Goal: Communication & Community: Answer question/provide support

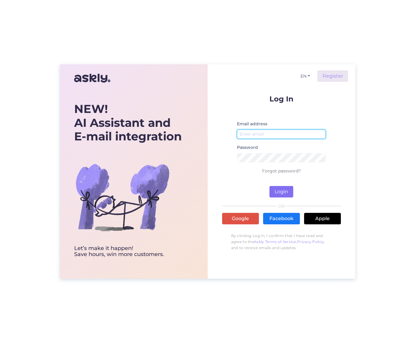
type input "[EMAIL_ADDRESS][DOMAIN_NAME]"
click at [283, 193] on button "Login" at bounding box center [282, 191] width 24 height 11
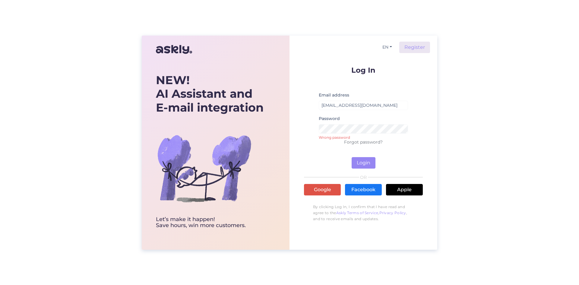
click at [364, 157] on form "Log In Email address [EMAIL_ADDRESS][DOMAIN_NAME] Password Wrong password Forgo…" at bounding box center [363, 117] width 119 height 102
click at [364, 162] on button "Login" at bounding box center [364, 162] width 24 height 11
click at [364, 163] on button "Login" at bounding box center [364, 162] width 24 height 11
click at [365, 160] on button "Login" at bounding box center [364, 162] width 24 height 11
click at [365, 161] on button "Login" at bounding box center [364, 162] width 24 height 11
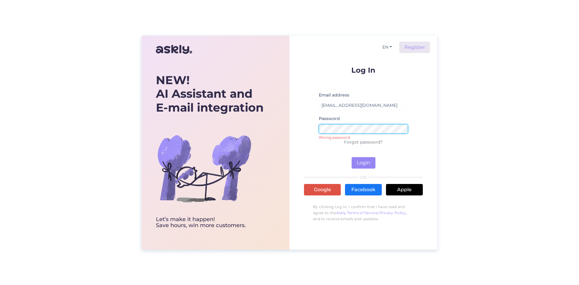
click at [315, 132] on form "Log In Email address [EMAIL_ADDRESS][DOMAIN_NAME] Password Wrong password Forgo…" at bounding box center [363, 117] width 119 height 102
click at [415, 129] on div "NEW! AI Assistant and E-mail integration Let’s make it happen! Save hours, win …" at bounding box center [289, 142] width 579 height 285
click at [415, 155] on div "NEW! AI Assistant and E-mail integration Let’s make it happen! Save hours, win …" at bounding box center [289, 142] width 579 height 285
click at [415, 118] on div "NEW! AI Assistant and E-mail integration Let’s make it happen! Save hours, win …" at bounding box center [289, 142] width 579 height 285
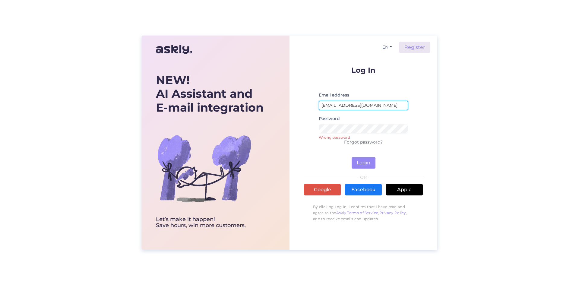
click at [367, 109] on input "[EMAIL_ADDRESS][DOMAIN_NAME]" at bounding box center [363, 105] width 89 height 9
click at [366, 162] on button "Login" at bounding box center [364, 162] width 24 height 11
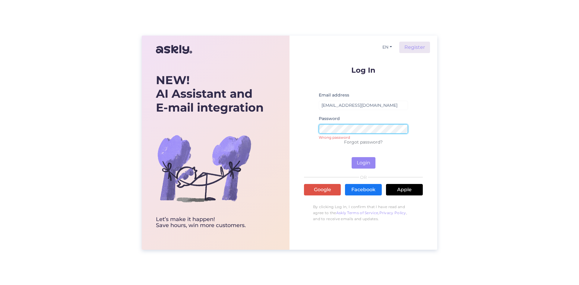
click at [269, 131] on div "NEW! AI Assistant and E-mail integration Let’s make it happen! Save hours, win …" at bounding box center [290, 143] width 296 height 214
click at [415, 112] on div "NEW! AI Assistant and E-mail integration Let’s make it happen! Save hours, win …" at bounding box center [289, 142] width 579 height 285
click at [386, 48] on button "EN" at bounding box center [387, 47] width 14 height 9
drag, startPoint x: 387, startPoint y: 59, endPoint x: 397, endPoint y: 62, distance: 10.5
click at [387, 59] on link "ET" at bounding box center [384, 60] width 21 height 10
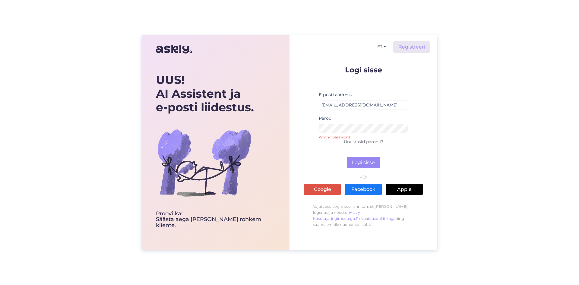
click at [415, 100] on div "UUS! AI Assistent ja e-posti liidestus. Proovi ka! Säästa aega [PERSON_NAME] ro…" at bounding box center [289, 142] width 579 height 285
type input "[EMAIL_ADDRESS][DOMAIN_NAME]"
click at [302, 129] on div "ET Registreeri Logi sisse E-posti aadress [EMAIL_ADDRESS][DOMAIN_NAME] Parool U…" at bounding box center [364, 142] width 148 height 214
drag, startPoint x: 448, startPoint y: 139, endPoint x: 408, endPoint y: 154, distance: 42.6
click at [448, 139] on div "UUS! AI Assistent ja e-posti liidestus. Proovi ka! Säästa aega [PERSON_NAME] ro…" at bounding box center [289, 142] width 579 height 285
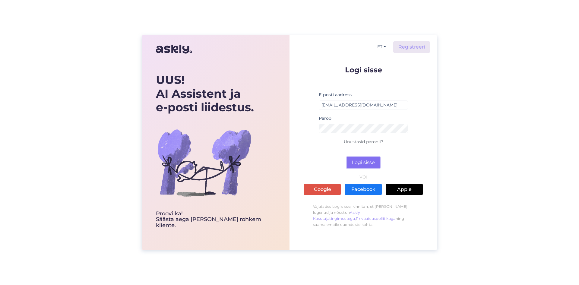
click at [349, 160] on button "Logi sisse" at bounding box center [363, 162] width 33 height 11
click at [355, 162] on button "Logi sisse" at bounding box center [363, 162] width 33 height 11
click at [464, 95] on div "UUS! AI Assistent ja e-posti liidestus. Proovi ka! Säästa aega [PERSON_NAME] ro…" at bounding box center [289, 142] width 579 height 285
drag, startPoint x: 550, startPoint y: 129, endPoint x: 550, endPoint y: 166, distance: 36.8
click at [550, 129] on div "UUS! AI Assistent ja e-posti liidestus. Proovi ka! Säästa aega [PERSON_NAME] ro…" at bounding box center [289, 142] width 579 height 285
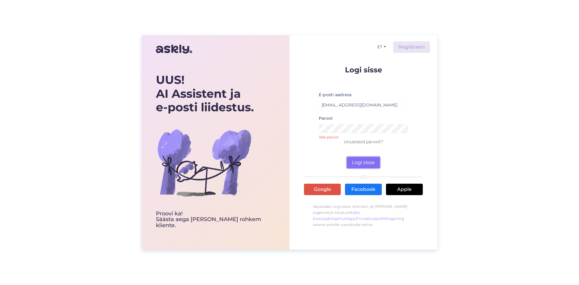
drag, startPoint x: 357, startPoint y: 162, endPoint x: 498, endPoint y: 164, distance: 140.6
click at [358, 162] on button "Logi sisse" at bounding box center [363, 162] width 33 height 11
click at [306, 125] on form "Logi sisse E-posti aadress [EMAIL_ADDRESS][DOMAIN_NAME] Parool Vale parool Unus…" at bounding box center [363, 117] width 119 height 102
click at [347, 157] on button "Logi sisse" at bounding box center [363, 162] width 33 height 11
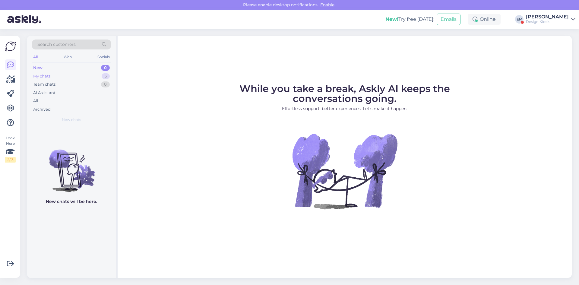
click at [44, 73] on div "My chats" at bounding box center [41, 76] width 17 height 6
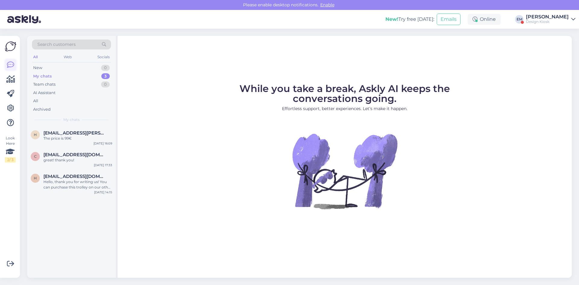
click at [5, 65] on link at bounding box center [10, 64] width 11 height 11
click at [32, 69] on div "Search customers All Web Socials New 0 My chats 3 Team chats 0 AI Assistant All…" at bounding box center [71, 81] width 89 height 90
click at [78, 59] on div "All Web Socials" at bounding box center [71, 57] width 79 height 9
click at [58, 66] on div "New 0" at bounding box center [71, 68] width 79 height 8
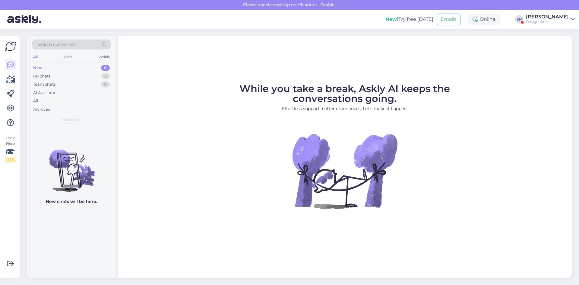
click at [49, 66] on div "New 0" at bounding box center [71, 68] width 79 height 8
click at [63, 58] on div "Web" at bounding box center [67, 57] width 11 height 8
click at [68, 78] on div "My chats 3" at bounding box center [71, 76] width 79 height 8
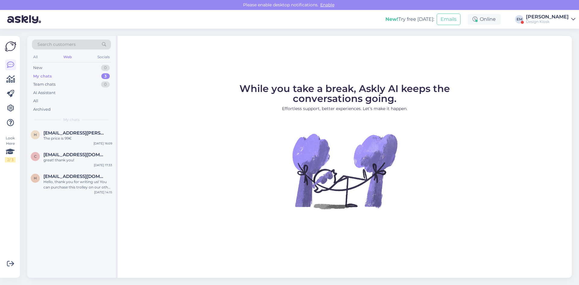
click at [560, 11] on div "New! Try free [DATE]: Emails Online EM ELKE Mööbel Design Kiosk" at bounding box center [289, 19] width 579 height 19
click at [561, 17] on div "[PERSON_NAME]" at bounding box center [547, 16] width 43 height 5
click at [534, 50] on span "[PERSON_NAME]" at bounding box center [527, 46] width 43 height 9
click at [566, 47] on button "Open" at bounding box center [562, 46] width 17 height 9
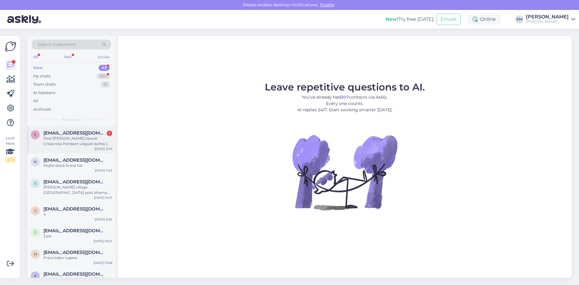
click at [43, 148] on div "e [EMAIL_ADDRESS][DOMAIN_NAME] 1 Tere! [PERSON_NAME] Saucer Crisscross Pendant …" at bounding box center [71, 139] width 89 height 27
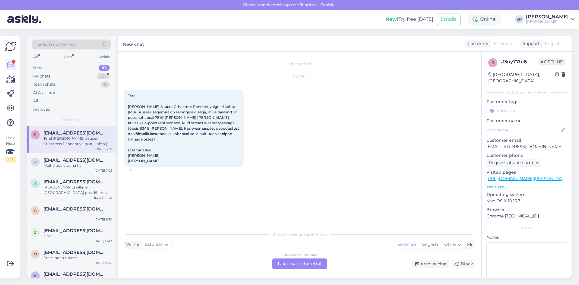
click at [215, 244] on div "Visitor Estonian Me Estonian English Other" at bounding box center [300, 245] width 352 height 8
click at [380, 240] on div "Choose the language and reply Visitor Estonian Me Estonian English Other Estoni…" at bounding box center [300, 248] width 352 height 41
click at [289, 265] on div "Estonian to Estonian Take over the chat" at bounding box center [299, 264] width 55 height 11
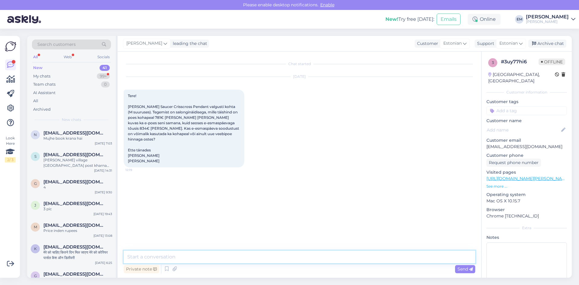
click at [211, 257] on textarea at bounding box center [300, 257] width 352 height 13
click at [329, 259] on textarea "Tere! Aitäh kirjutamast! Kontrollisin just üle - HAY hinnad on muutnud 26.08" at bounding box center [300, 257] width 352 height 13
click at [333, 258] on textarea "Tere! Aitäh kirjutamast! Kontrollisin just üle - HAY hinnad on muutunud 26.08" at bounding box center [300, 257] width 352 height 13
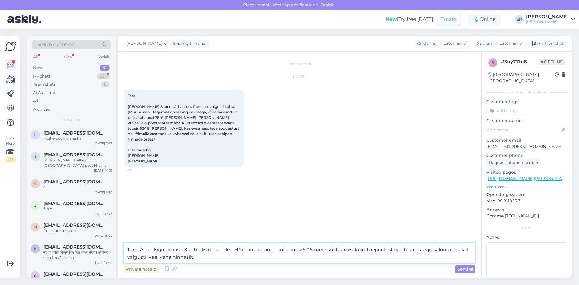
click at [238, 259] on textarea "Tere! Aitäh kirjutamast! Kontrollisin just üle - HAY hinnad on muutunud 26.08 m…" at bounding box center [300, 253] width 352 height 20
drag, startPoint x: 181, startPoint y: 249, endPoint x: 155, endPoint y: 249, distance: 26.0
click at [155, 249] on textarea "Tere! Aitäh kirjutamast! Kontrollisin just üle - HAY hinnad on muutunud 26.08 m…" at bounding box center [300, 253] width 352 height 20
drag, startPoint x: 377, startPoint y: 254, endPoint x: 422, endPoint y: 260, distance: 45.6
click at [422, 260] on textarea "Tere! Aitäh, et märkasite! Kontrollisin just üle - HAY hinnad on muutunud 26.08…" at bounding box center [300, 253] width 352 height 20
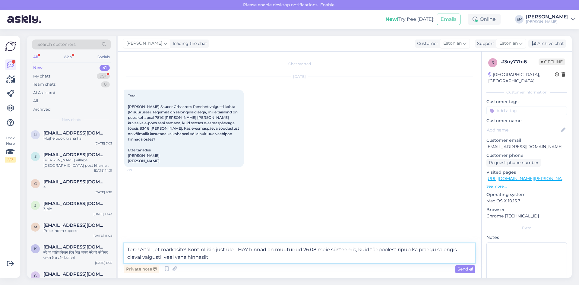
click at [422, 260] on textarea "Tere! Aitäh, et märkasite! Kontrollisin just üle - HAY hinnad on muutunud 26.08…" at bounding box center [300, 253] width 352 height 20
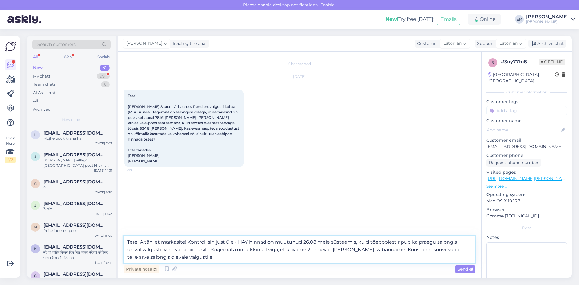
click at [416, 258] on textarea "Tere! Aitäh, et märkasite! Kontrollisin just üle - HAY hinnad on muutunud 26.08…" at bounding box center [300, 249] width 352 height 27
drag, startPoint x: 376, startPoint y: 256, endPoint x: 365, endPoint y: 248, distance: 13.6
click at [365, 248] on textarea "Tere! Aitäh, et märkasite! Kontrollisin just üle - HAY hinnad on muutunud 26.08…" at bounding box center [300, 249] width 352 height 27
drag, startPoint x: 247, startPoint y: 259, endPoint x: 230, endPoint y: 259, distance: 16.6
click at [230, 259] on textarea "Tere! Aitäh, et märkasite! Kontrollisin just üle - HAY hinnad on muutunud 26.08…" at bounding box center [300, 249] width 352 height 27
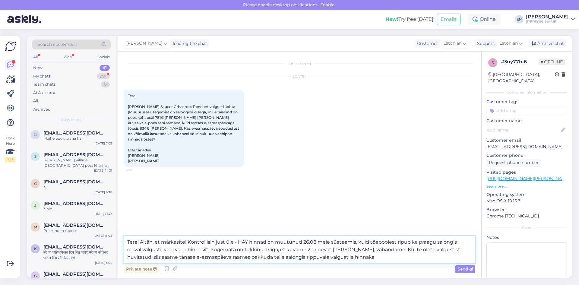
click at [230, 259] on textarea "Tere! Aitäh, et märkasite! Kontrollisin just üle - HAY hinnad on muutunud 26.08…" at bounding box center [300, 249] width 352 height 27
click at [231, 257] on textarea "Tere! Aitäh, et märkasite! Kontrollisin just üle - HAY hinnad on muutunud 26.08…" at bounding box center [300, 249] width 352 height 27
click at [232, 257] on textarea "Tere! Aitäh, et märkasite! Kontrollisin just üle - HAY hinnad on muutunud 26.08…" at bounding box center [300, 249] width 352 height 27
click at [233, 257] on textarea "Tere! Aitäh, et märkasite! Kontrollisin just üle - HAY hinnad on muutunud 26.08…" at bounding box center [300, 249] width 352 height 27
click at [402, 262] on textarea "Tere! Aitäh, et märkasite! Kontrollisin just üle - HAY hinnad on muutunud 26.08…" at bounding box center [300, 249] width 352 height 27
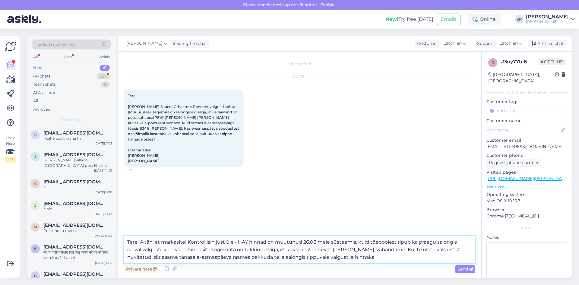
click at [402, 259] on textarea "Tere! Aitäh, et märkasite! Kontrollisin just üle - HAY hinnad on muutunud 26.08…" at bounding box center [300, 249] width 352 height 27
click at [404, 255] on textarea "Tere! Aitäh, et märkasite! Kontrollisin just üle - HAY hinnad on muutunud 26.08…" at bounding box center [300, 249] width 352 height 27
click at [398, 259] on textarea "Tere! Aitäh, et märkasite! Kontrollisin just üle - HAY hinnad on muutunud 26.08…" at bounding box center [300, 249] width 352 height 27
drag, startPoint x: 450, startPoint y: 256, endPoint x: 444, endPoint y: 253, distance: 6.9
click at [444, 253] on textarea "Tere! Aitäh, et märkasite! Kontrollisin just üle - HAY hinnad on muutunud 26.08…" at bounding box center [300, 249] width 352 height 27
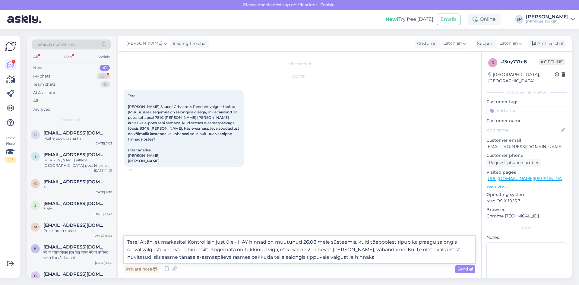
click at [443, 258] on textarea "Tere! Aitäh, et märkasite! Kontrollisin just üle - HAY hinnad on muutunud 26.08…" at bounding box center [300, 249] width 352 height 27
drag, startPoint x: 444, startPoint y: 252, endPoint x: 446, endPoint y: 257, distance: 5.3
click at [446, 257] on textarea "Tere! Aitäh, et märkasite! Kontrollisin just üle - HAY hinnad on muutunud 26.08…" at bounding box center [300, 249] width 352 height 27
drag, startPoint x: 382, startPoint y: 260, endPoint x: 446, endPoint y: 250, distance: 65.1
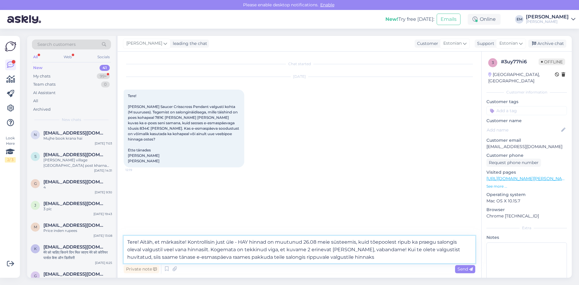
click at [446, 250] on textarea "Tere! Aitäh, et märkasite! Kontrollisin just üle - HAY hinnad on muutunud 26.08…" at bounding box center [300, 249] width 352 height 27
click at [444, 254] on textarea "Tere! Aitäh, et märkasite! Kontrollisin just üle - HAY hinnad on muutunud 26.08…" at bounding box center [300, 249] width 352 height 27
drag, startPoint x: 444, startPoint y: 251, endPoint x: 449, endPoint y: 250, distance: 4.4
click at [449, 250] on textarea "Tere! Aitäh, et märkasite! Kontrollisin just üle - HAY hinnad on muutunud 26.08…" at bounding box center [300, 249] width 352 height 27
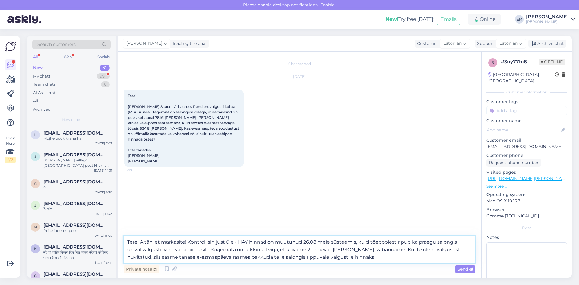
click at [452, 248] on textarea "Tere! Aitäh, et märkasite! Kontrollisin just üle - HAY hinnad on muutunud 26.08…" at bounding box center [300, 249] width 352 height 27
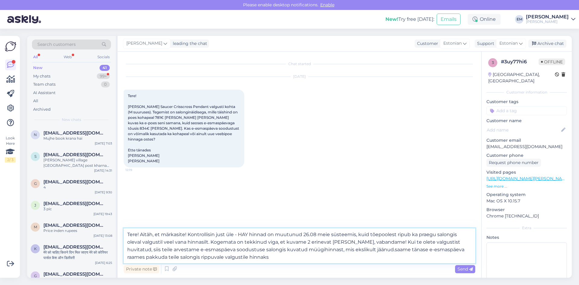
drag, startPoint x: 346, startPoint y: 258, endPoint x: 348, endPoint y: 249, distance: 8.4
click at [348, 249] on textarea "Tere! Aitäh, et märkasite! Kontrollisin just üle - HAY hinnad on muutunud 26.08…" at bounding box center [300, 245] width 352 height 35
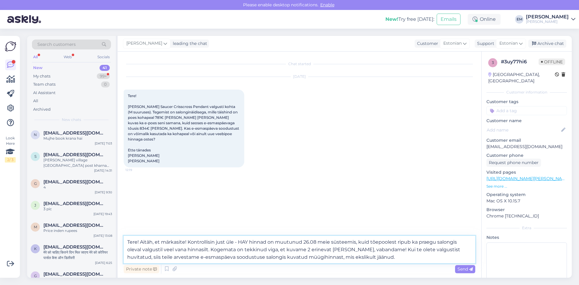
drag, startPoint x: 346, startPoint y: 255, endPoint x: 358, endPoint y: 258, distance: 12.4
click at [357, 256] on textarea "Tere! Aitäh, et märkasite! Kontrollisin just üle - HAY hinnad on muutunud 26.08…" at bounding box center [300, 249] width 352 height 27
click at [358, 258] on textarea "Tere! Aitäh, et märkasite! Kontrollisin just üle - HAY hinnad on muutunud 26.08…" at bounding box center [300, 249] width 352 height 27
click at [421, 253] on textarea "Tere! Aitäh, et märkasite! Kontrollisin just üle - HAY hinnad on muutunud 26.08…" at bounding box center [300, 249] width 352 height 27
drag, startPoint x: 414, startPoint y: 260, endPoint x: 389, endPoint y: 264, distance: 25.7
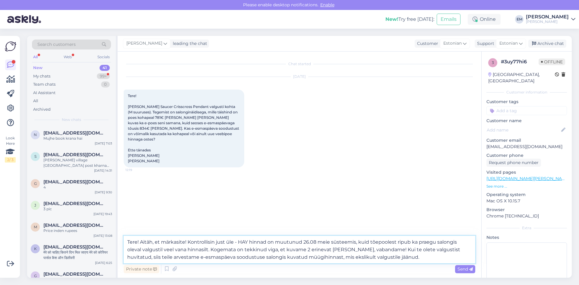
click at [389, 264] on div "Tere! Aitäh, et märkasite! Kontrollisin just üle - HAY hinnad on muutunud 26.08…" at bounding box center [300, 255] width 352 height 39
drag, startPoint x: 433, startPoint y: 260, endPoint x: 392, endPoint y: 259, distance: 40.4
click at [392, 259] on textarea "Tere! Aitäh, et märkasite! Kontrollisin just üle - HAY hinnad on muutunud 26.08…" at bounding box center [300, 249] width 352 height 27
drag, startPoint x: 386, startPoint y: 257, endPoint x: 299, endPoint y: 259, distance: 86.9
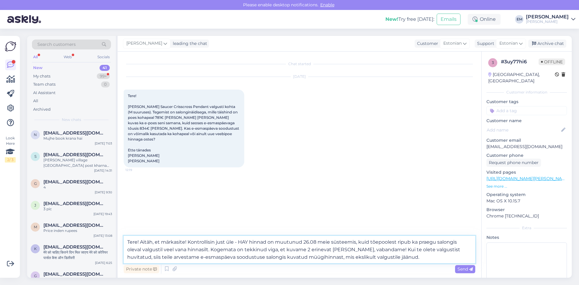
click at [299, 259] on textarea "Tere! Aitäh, et märkasite! Kontrollisin just üle - HAY hinnad on muutunud 26.08…" at bounding box center [300, 249] width 352 height 27
drag, startPoint x: 379, startPoint y: 252, endPoint x: 282, endPoint y: 266, distance: 97.5
click at [282, 266] on div "Tere! Aitäh, et märkasite! Kontrollisin just üle - HAY hinnad on muutunud 26.08…" at bounding box center [300, 255] width 352 height 39
click at [324, 257] on textarea "Tere! Aitäh, et märkasite! Kontrollisin just üle - HAY hinnad on muutunud 26.08…" at bounding box center [300, 249] width 352 height 27
click at [227, 260] on textarea "Tere! Aitäh, et märkasite! Kontrollisin just üle - HAY hinnad on muutunud 26.08…" at bounding box center [300, 249] width 352 height 27
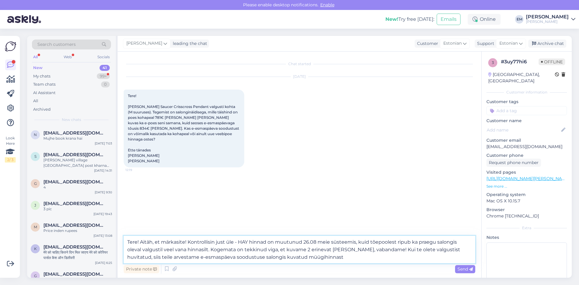
click at [269, 258] on textarea "Tere! Aitäh, et märkasite! Kontrollisin just üle - HAY hinnad on muutunud 26.08…" at bounding box center [300, 249] width 352 height 27
click at [310, 258] on textarea "Tere! Aitäh, et märkasite! Kontrollisin just üle - HAY hinnad on muutunud 26.08…" at bounding box center [300, 249] width 352 height 27
drag, startPoint x: 297, startPoint y: 257, endPoint x: 302, endPoint y: 256, distance: 5.2
click at [298, 256] on textarea "Tere! Aitäh, et märkasite! Kontrollisin just üle - HAY hinnad on muutunud 26.08…" at bounding box center [300, 249] width 352 height 27
click at [399, 259] on textarea "Tere! Aitäh, et märkasite! Kontrollisin just üle - HAY hinnad on muutunud 26.08…" at bounding box center [300, 249] width 352 height 27
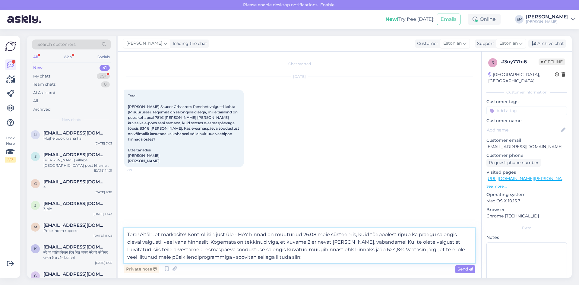
click at [364, 262] on textarea "Tere! Aitäh, et märkasite! Kontrollisin just üle - HAY hinnad on muutunud 26.08…" at bounding box center [300, 245] width 352 height 35
paste textarea "[URL][DOMAIN_NAME]"
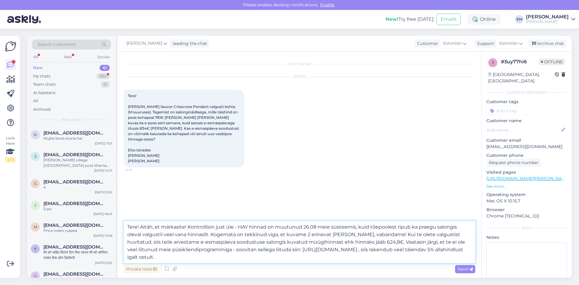
drag, startPoint x: 307, startPoint y: 225, endPoint x: 303, endPoint y: 226, distance: 3.7
click at [306, 225] on textarea "Tere! Aitäh, et märkasite! Kontrollisin just üle - HAY hinnad on muutunud 26.08…" at bounding box center [300, 242] width 352 height 43
click at [303, 227] on textarea "Tere! Aitäh, et märkasite! Kontrollisin just üle - HAY hinnad on muutunud 26.08…" at bounding box center [300, 242] width 352 height 43
drag, startPoint x: 394, startPoint y: 225, endPoint x: 358, endPoint y: 229, distance: 36.4
click at [358, 229] on textarea "Tere! Aitäh, et märkasite! Kontrollisin just üle - HAY hinnad on muutunud meie …" at bounding box center [300, 242] width 352 height 43
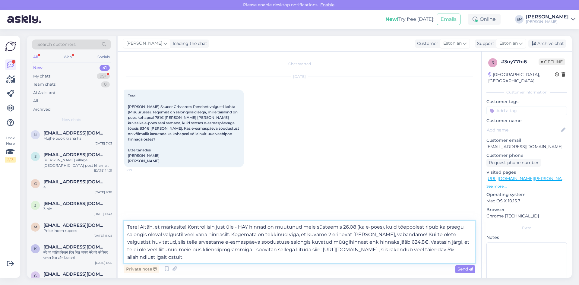
drag, startPoint x: 239, startPoint y: 236, endPoint x: 345, endPoint y: 247, distance: 106.4
click at [345, 247] on textarea "Tere! Aitäh, et märkasite! Kontrollisin just üle - HAY hinnad on muutunud meie …" at bounding box center [300, 242] width 352 height 43
drag, startPoint x: 186, startPoint y: 242, endPoint x: 373, endPoint y: 252, distance: 186.7
click at [373, 252] on textarea "Tere! Aitäh, et märkasite! Kontrollisin just üle - HAY hinnad on muutunud meie …" at bounding box center [300, 242] width 352 height 43
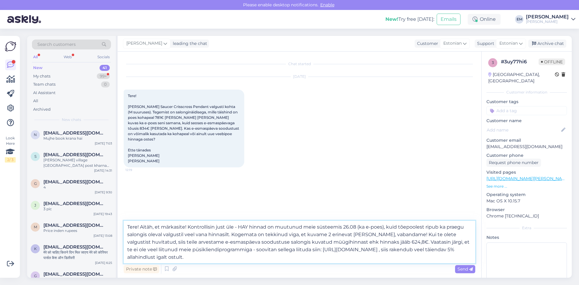
click at [373, 252] on textarea "Tere! Aitäh, et märkasite! Kontrollisin just üle - HAY hinnad on muutunud meie …" at bounding box center [300, 242] width 352 height 43
drag, startPoint x: 358, startPoint y: 245, endPoint x: 423, endPoint y: 240, distance: 64.7
click at [423, 240] on textarea "Tere! Aitäh, et märkasite! Kontrollisin just üle - HAY hinnad on muutunud meie …" at bounding box center [300, 242] width 352 height 43
type textarea "Tere! Aitäh, et märkasite! Kontrollisin just üle - HAY hinnad on muutunud meie …"
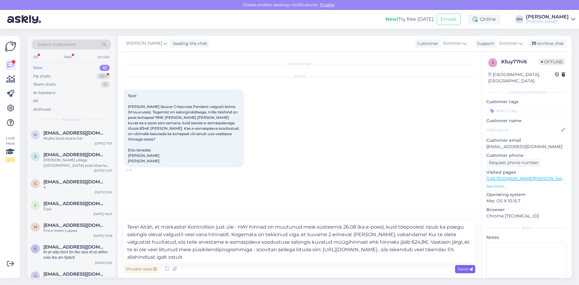
click at [470, 271] on icon at bounding box center [471, 270] width 4 height 4
